Goal: Obtain resource: Download file/media

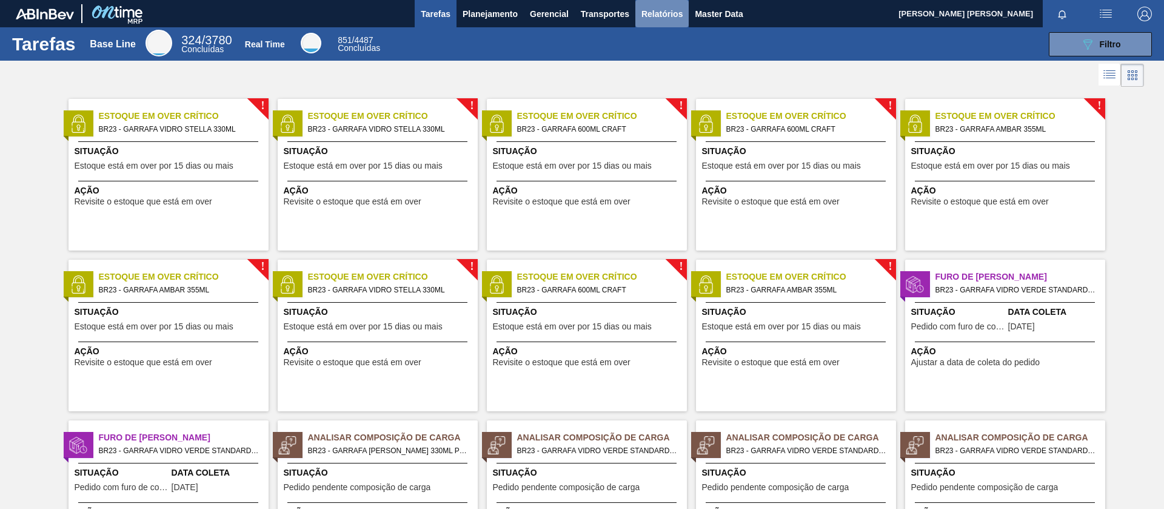
click at [679, 7] on span "Relatórios" at bounding box center [662, 14] width 41 height 15
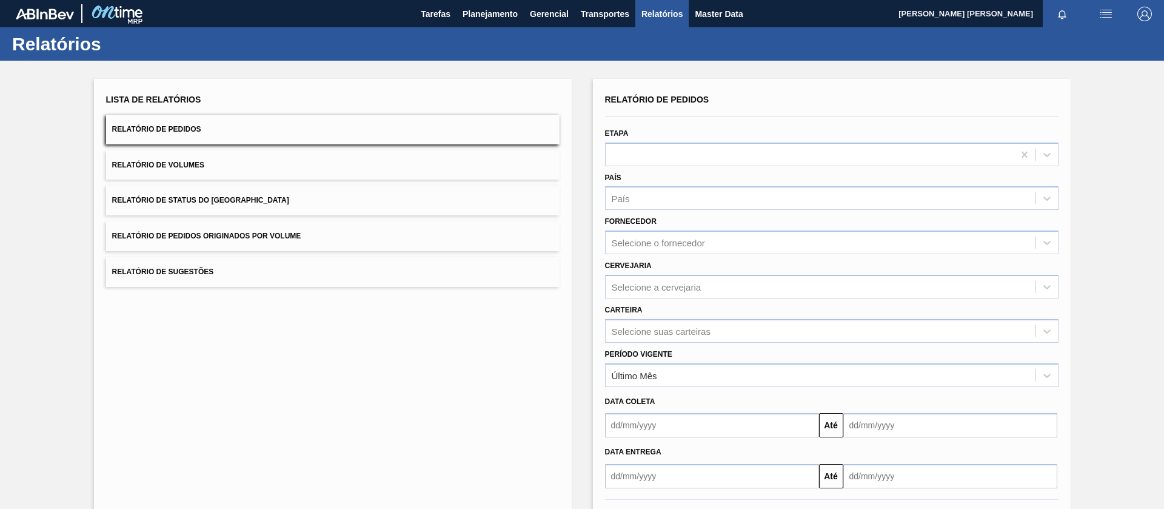
click at [364, 237] on button "Relatório de Pedidos Originados por Volume" at bounding box center [333, 236] width 454 height 30
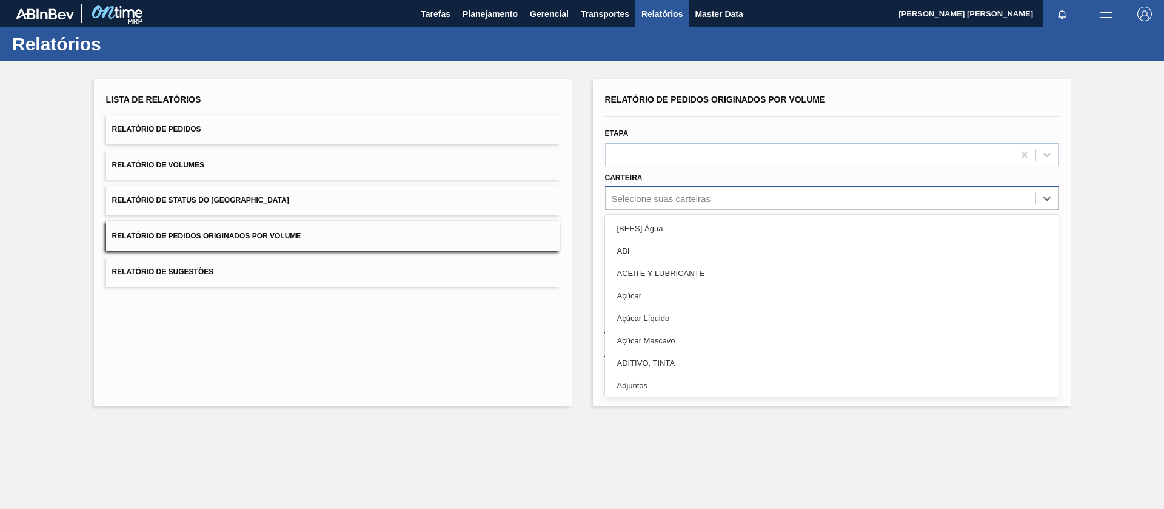
click at [702, 204] on div "Selecione suas carteiras" at bounding box center [821, 199] width 430 height 18
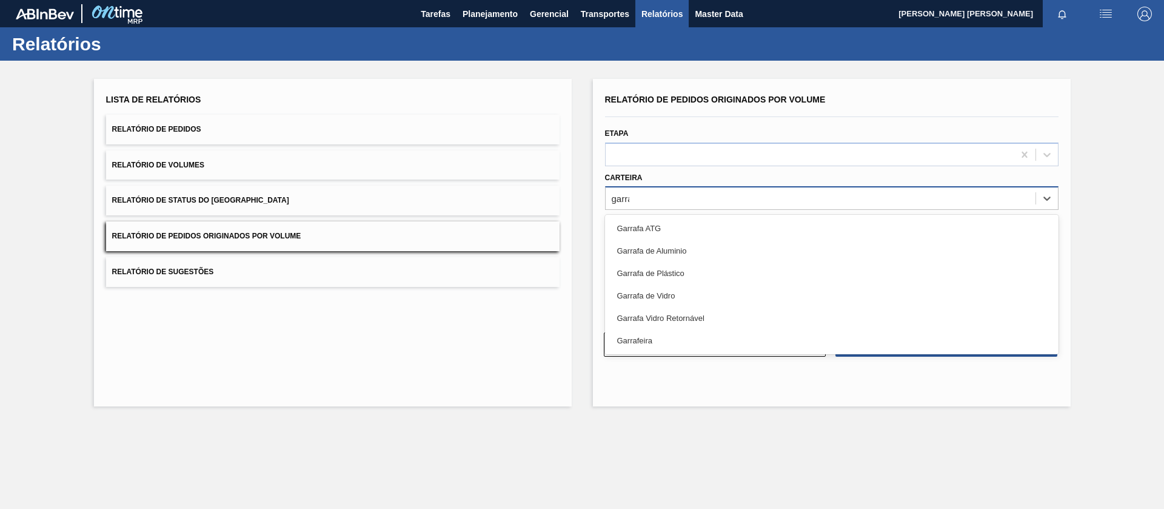
type input "garraf"
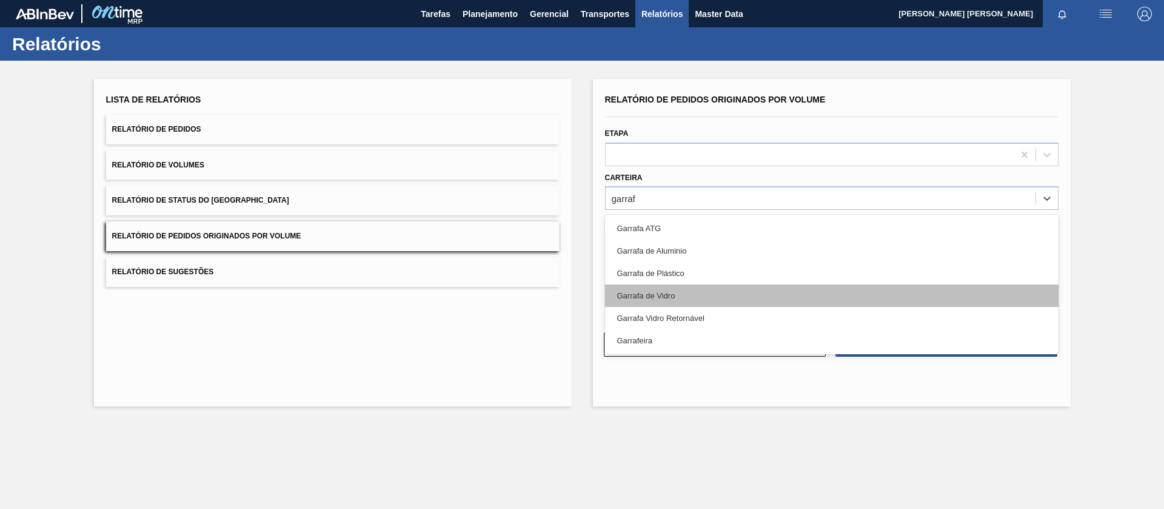
click at [694, 287] on div "Garrafa de Vidro" at bounding box center [832, 295] width 454 height 22
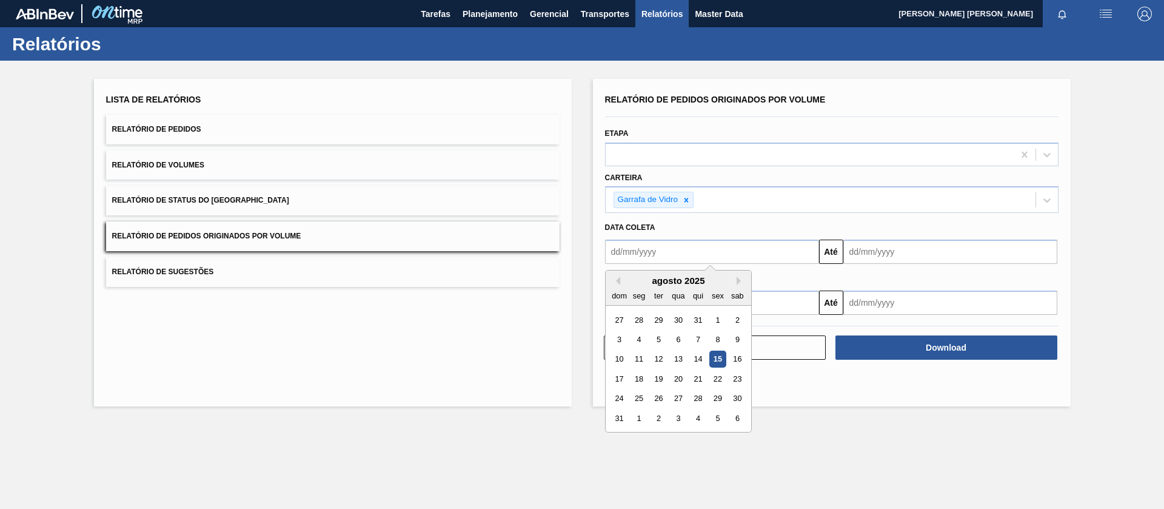
click at [699, 250] on input "text" at bounding box center [712, 252] width 214 height 24
click at [721, 316] on div "1" at bounding box center [717, 320] width 16 height 16
type input "[DATE]"
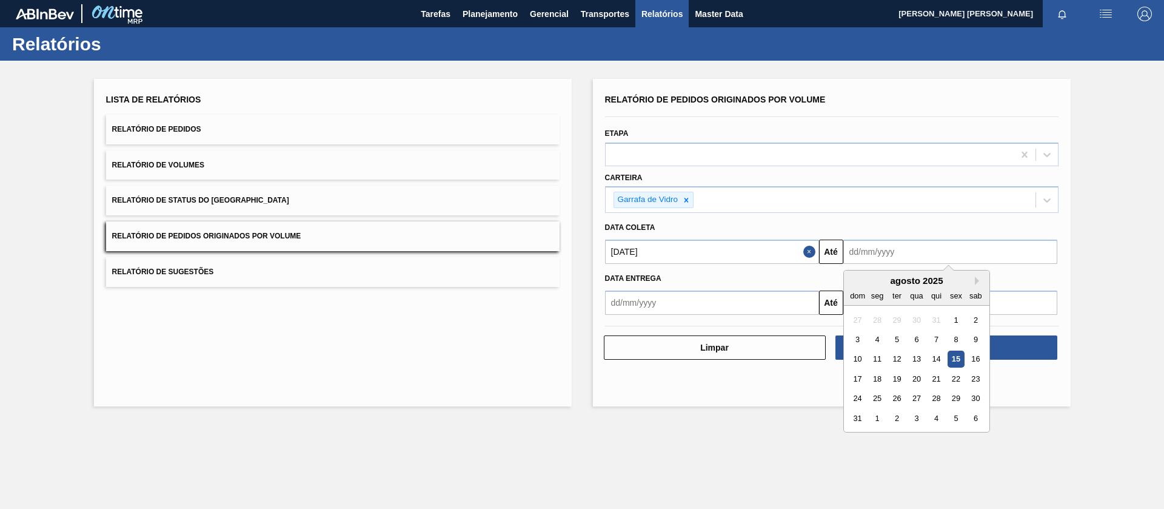
click at [879, 255] on input "text" at bounding box center [950, 252] width 214 height 24
click at [977, 281] on button "Next Month" at bounding box center [979, 281] width 8 height 8
click at [899, 395] on div "30" at bounding box center [896, 398] width 16 height 16
type input "[DATE]"
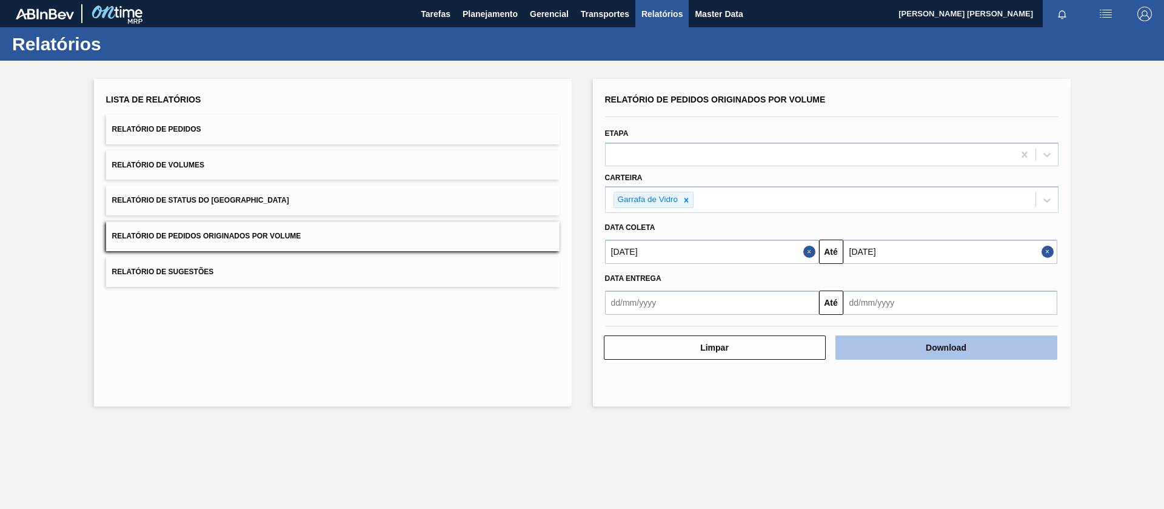
click at [945, 357] on button "Download" at bounding box center [947, 347] width 222 height 24
